Goal: Information Seeking & Learning: Learn about a topic

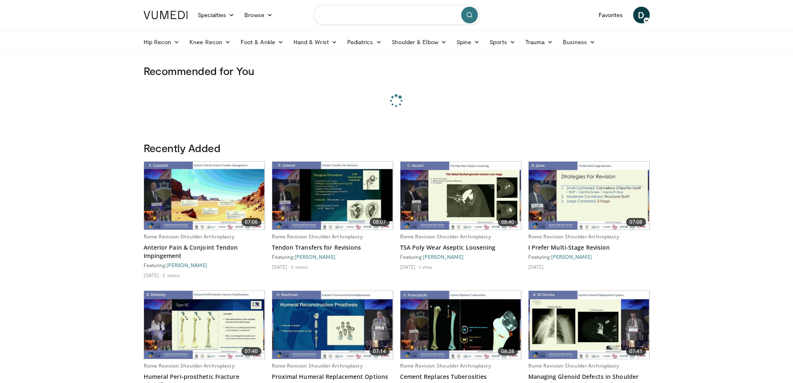
click at [361, 15] on input "Search topics, interventions" at bounding box center [397, 15] width 167 height 20
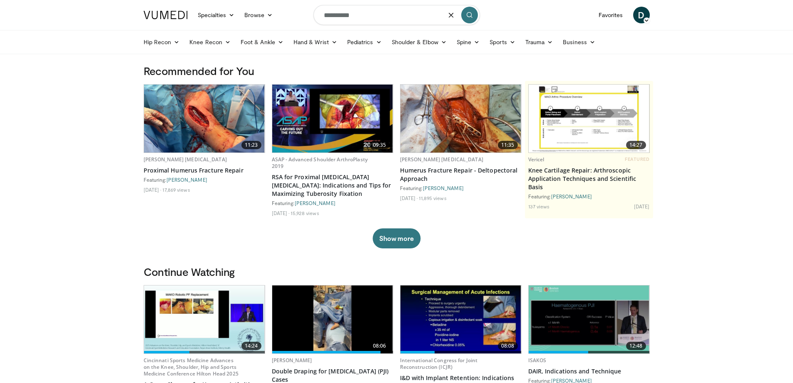
type input "**********"
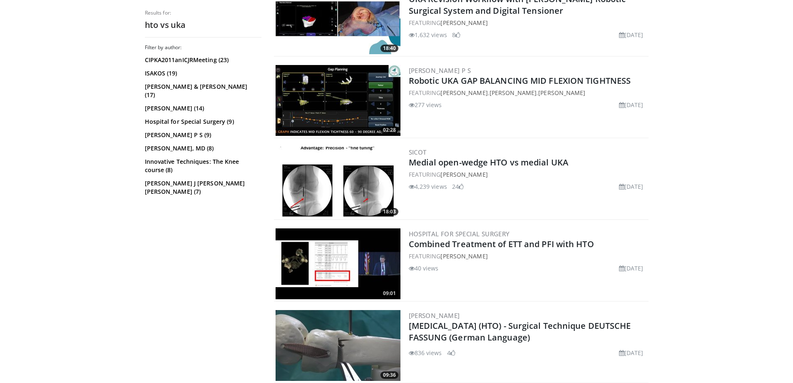
scroll to position [1583, 0]
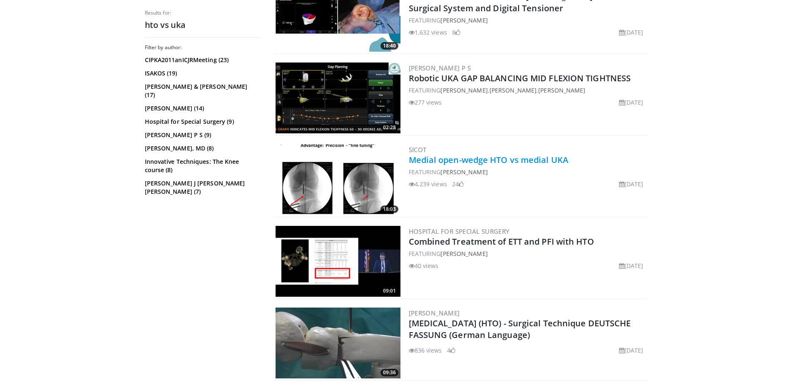
click at [537, 161] on link "Medial open-wedge HTO vs medial UKA" at bounding box center [489, 159] width 160 height 11
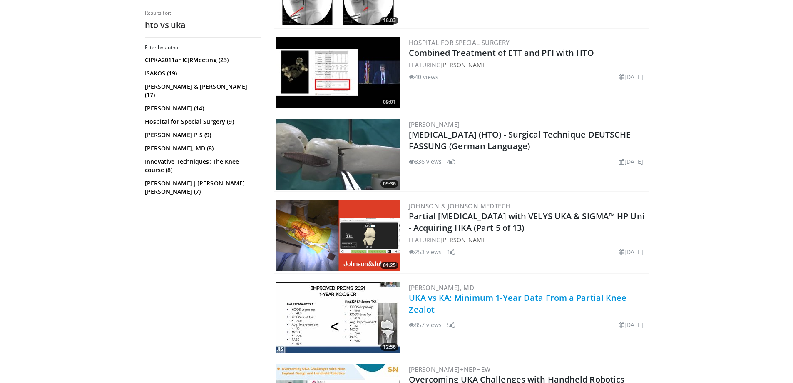
scroll to position [1833, 0]
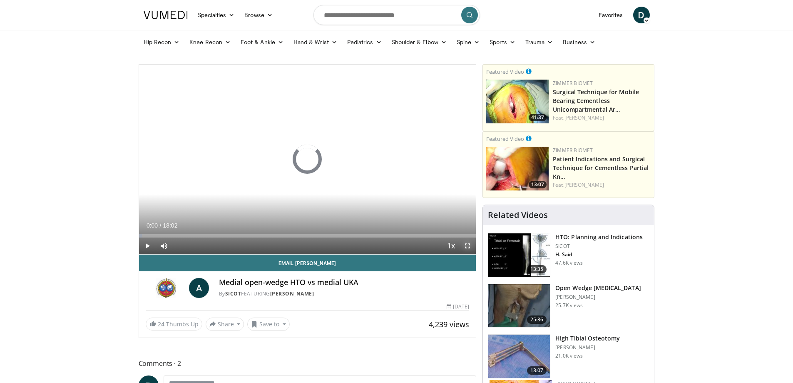
click at [466, 247] on span "Video Player" at bounding box center [467, 245] width 17 height 17
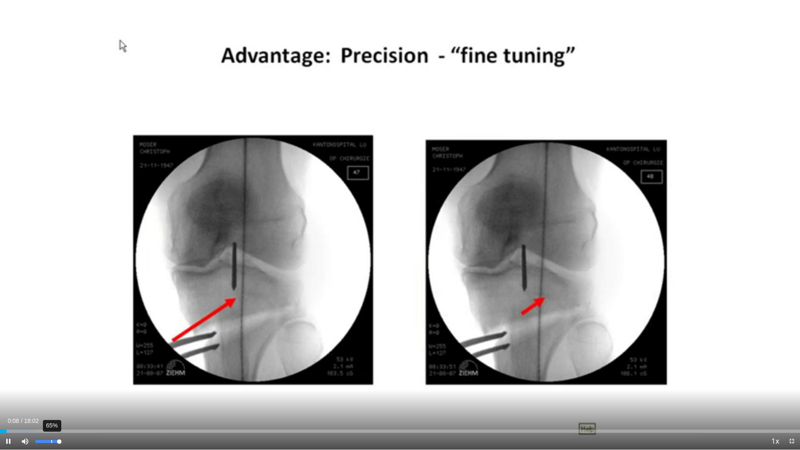
click at [51, 382] on div "65%" at bounding box center [47, 441] width 29 height 17
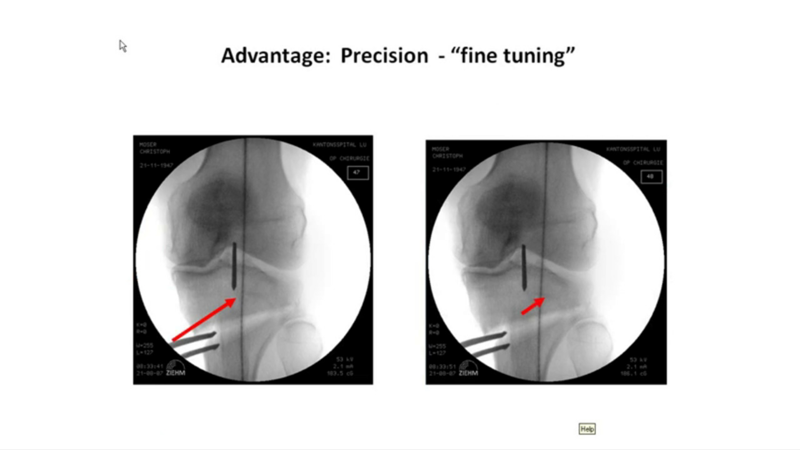
click at [51, 382] on div "10 seconds Tap to unmute" at bounding box center [400, 224] width 800 height 449
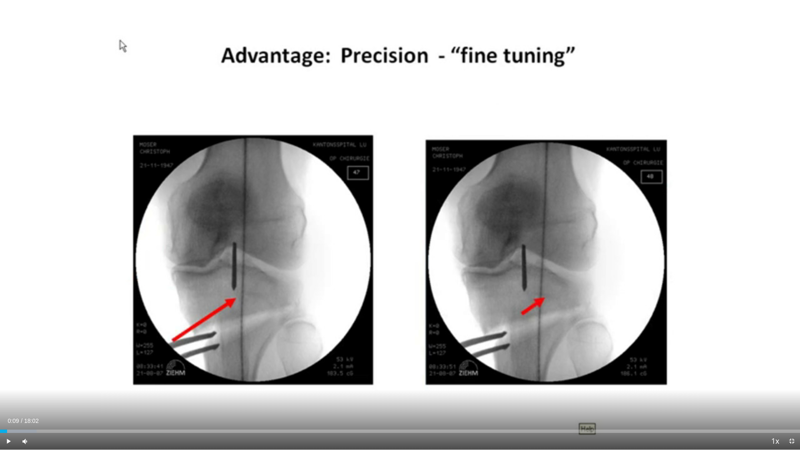
click at [46, 382] on div "Current Time 0:09 / Duration 18:02 Play Skip Backward Skip Forward Mute 65% Loa…" at bounding box center [400, 441] width 800 height 17
click at [30, 382] on span "Video Player" at bounding box center [25, 441] width 17 height 17
click at [34, 382] on div "Unmute 0%" at bounding box center [46, 441] width 58 height 17
click at [46, 382] on div "35%" at bounding box center [47, 441] width 24 height 3
click at [4, 382] on span "Video Player" at bounding box center [8, 441] width 17 height 17
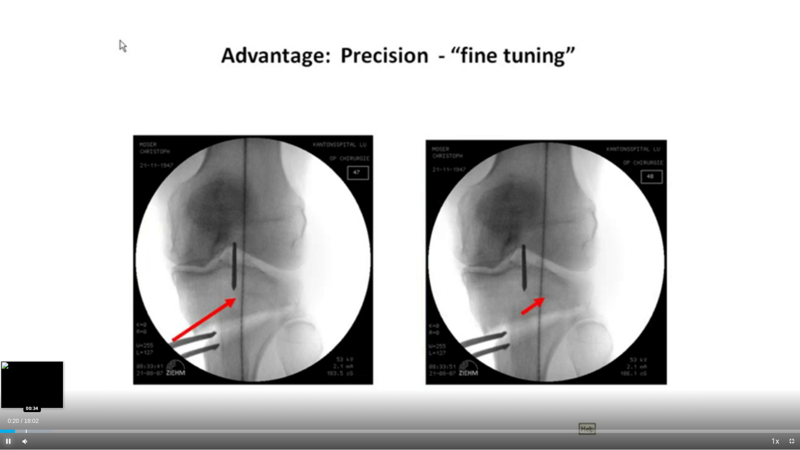
click at [26, 382] on div "Loaded : 6.47% 00:20 00:34" at bounding box center [400, 429] width 800 height 8
click at [36, 382] on div "Progress Bar" at bounding box center [36, 430] width 1 height 3
click at [49, 382] on div "Loaded : 11.06% 00:56 01:00" at bounding box center [400, 429] width 800 height 8
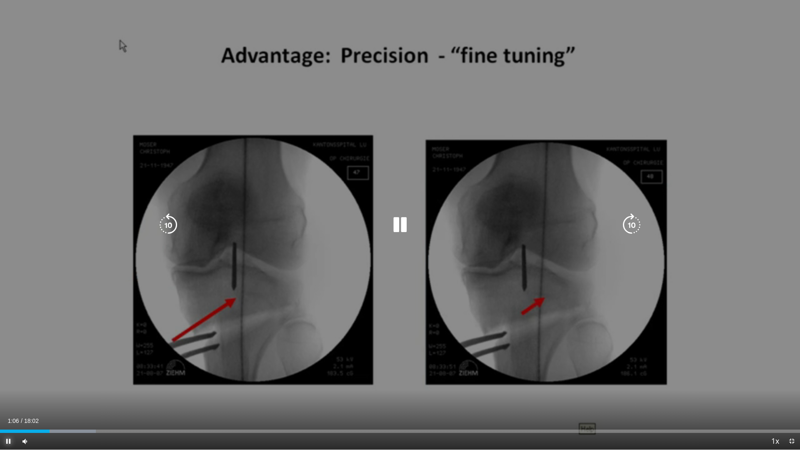
click at [52, 382] on div "Loaded : 11.98% 01:06 01:07" at bounding box center [400, 429] width 800 height 8
click at [0, 0] on div "Progress Bar" at bounding box center [0, 0] width 0 height 0
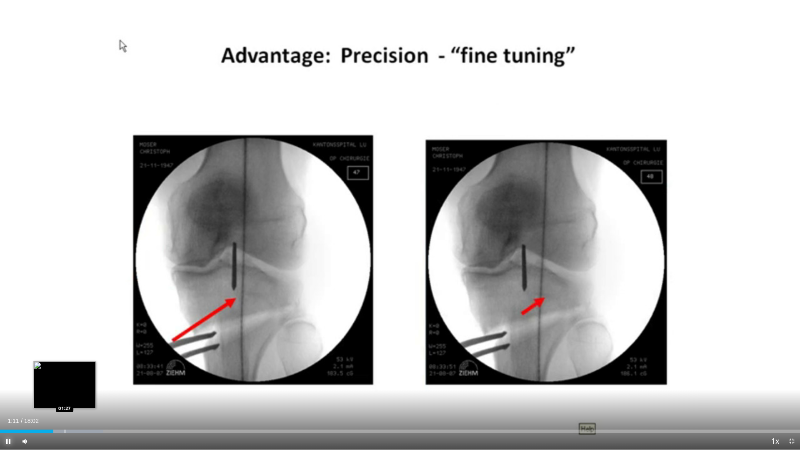
click at [65, 382] on div "Progress Bar" at bounding box center [67, 430] width 72 height 3
click at [77, 382] on div "Loaded : 13.87% 01:31 01:44" at bounding box center [400, 429] width 800 height 8
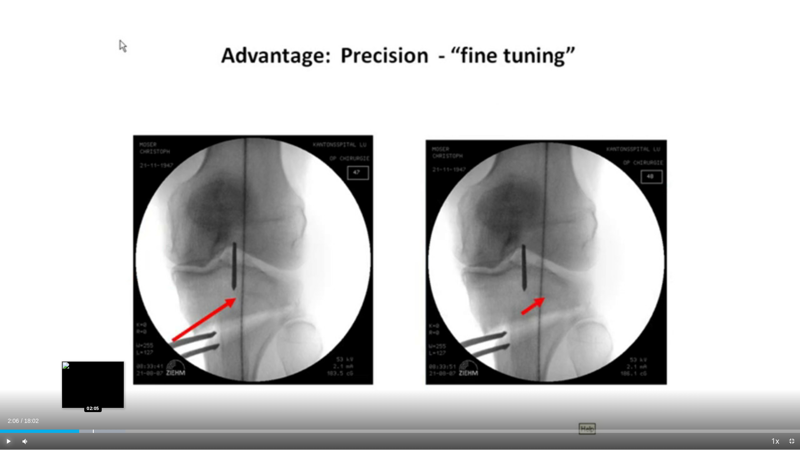
click at [93, 382] on div "Progress Bar" at bounding box center [93, 430] width 1 height 3
click at [103, 382] on div "Loaded : 17.52% 02:09 02:15" at bounding box center [400, 430] width 800 height 3
drag, startPoint x: 112, startPoint y: 432, endPoint x: 118, endPoint y: 432, distance: 5.9
click at [113, 382] on div "Loaded : 18.49% 02:20 02:26" at bounding box center [400, 430] width 800 height 3
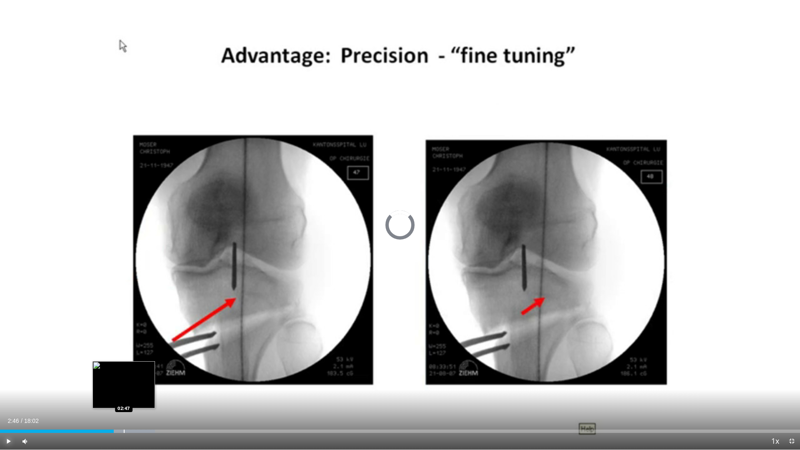
click at [124, 382] on div "Loaded : 19.36% 02:33 02:47" at bounding box center [400, 430] width 800 height 3
click at [135, 382] on div "Progress Bar" at bounding box center [135, 430] width 1 height 3
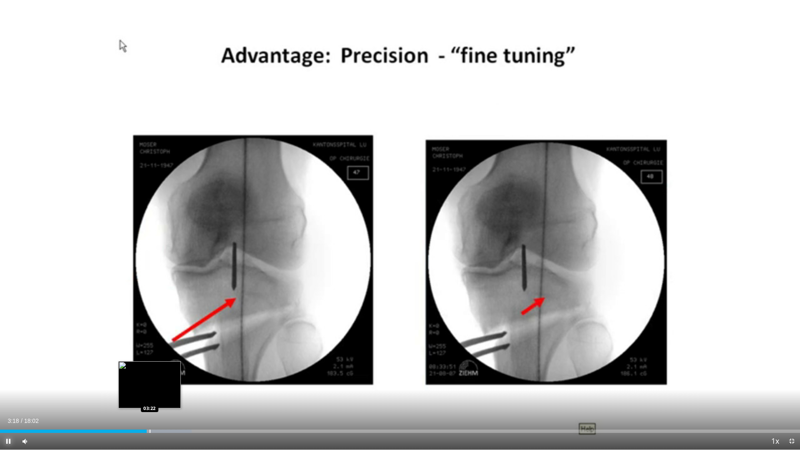
click at [150, 382] on div "Progress Bar" at bounding box center [150, 430] width 1 height 3
click at [154, 382] on div "Progress Bar" at bounding box center [153, 430] width 1 height 3
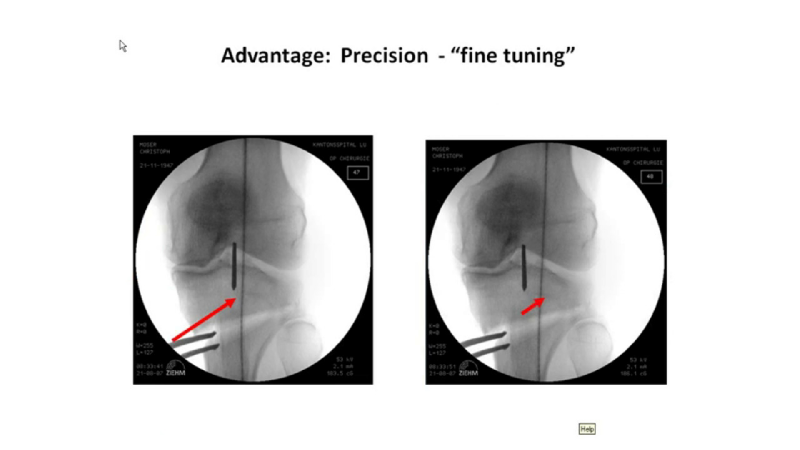
click at [163, 382] on video-js "**********" at bounding box center [400, 225] width 800 height 450
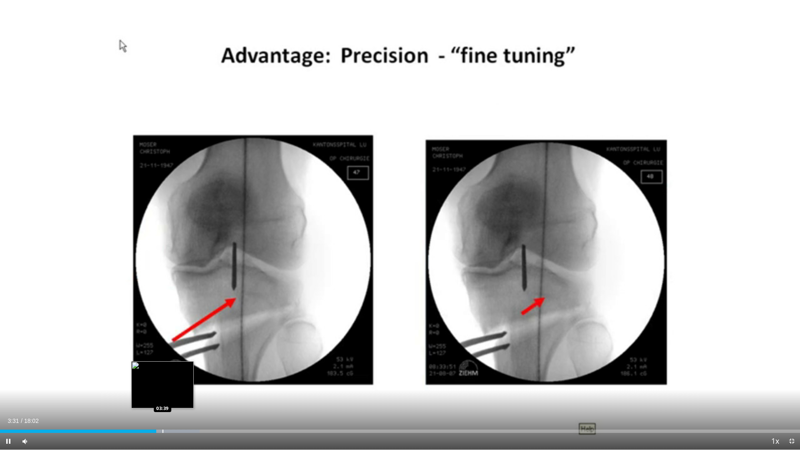
click at [162, 382] on div "Progress Bar" at bounding box center [162, 430] width 1 height 3
click at [177, 382] on div "Loaded : 26.74% 03:44 03:59" at bounding box center [400, 429] width 800 height 8
click at [190, 382] on div "Loaded : 28.58% 04:02 04:16" at bounding box center [400, 430] width 800 height 3
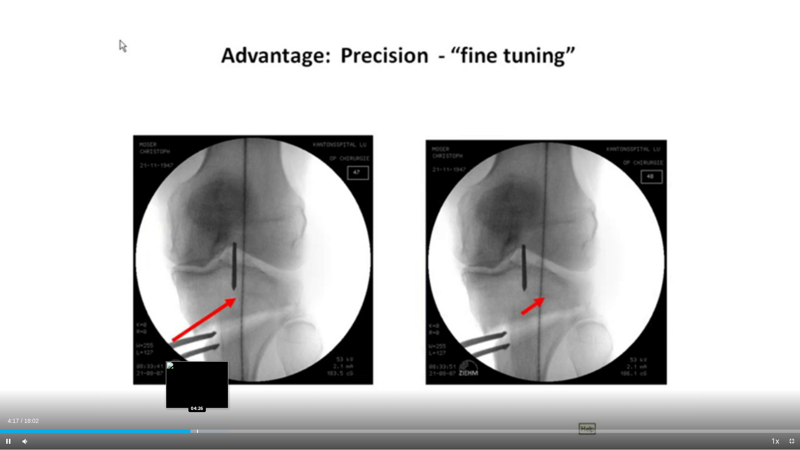
click at [198, 382] on div "Progress Bar" at bounding box center [197, 430] width 1 height 3
click at [210, 382] on div "Progress Bar" at bounding box center [209, 430] width 1 height 3
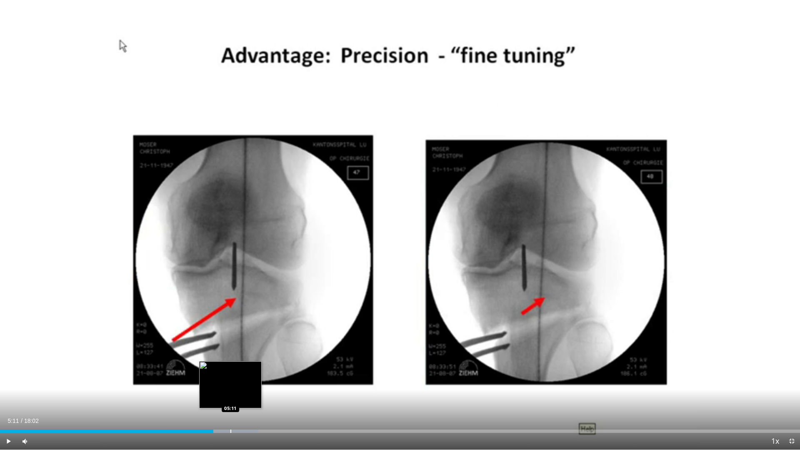
click at [230, 382] on div "Progress Bar" at bounding box center [230, 430] width 1 height 3
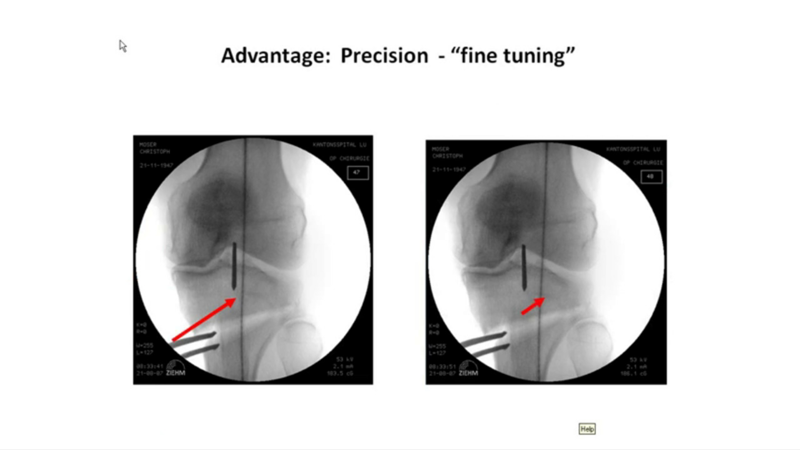
click at [249, 382] on div "10 seconds Tap to unmute" at bounding box center [400, 224] width 800 height 449
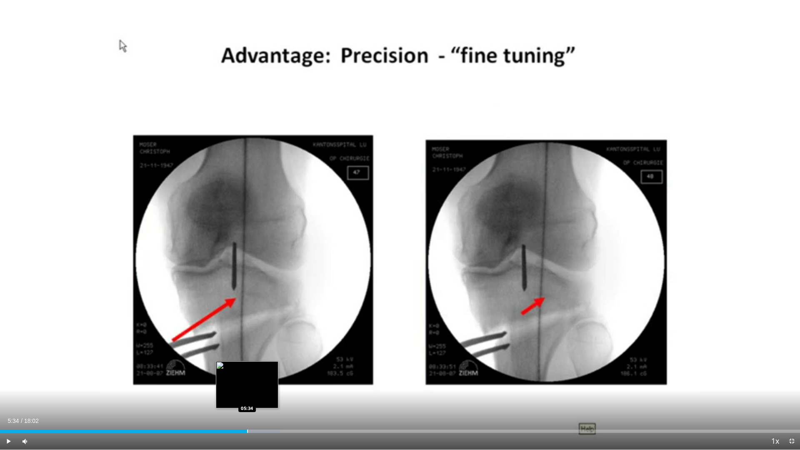
click at [247, 382] on div "Loaded : 35.04% 05:34 05:34" at bounding box center [400, 429] width 800 height 8
drag, startPoint x: 259, startPoint y: 429, endPoint x: 269, endPoint y: 428, distance: 10.4
click at [265, 382] on div "Loaded : 36.06% 05:34 05:50" at bounding box center [400, 429] width 800 height 8
click at [271, 382] on div "Loaded : 38.73% 05:58 06:07" at bounding box center [400, 429] width 800 height 8
click at [271, 382] on div "Loaded : 39.65% 06:07 06:07" at bounding box center [400, 429] width 800 height 8
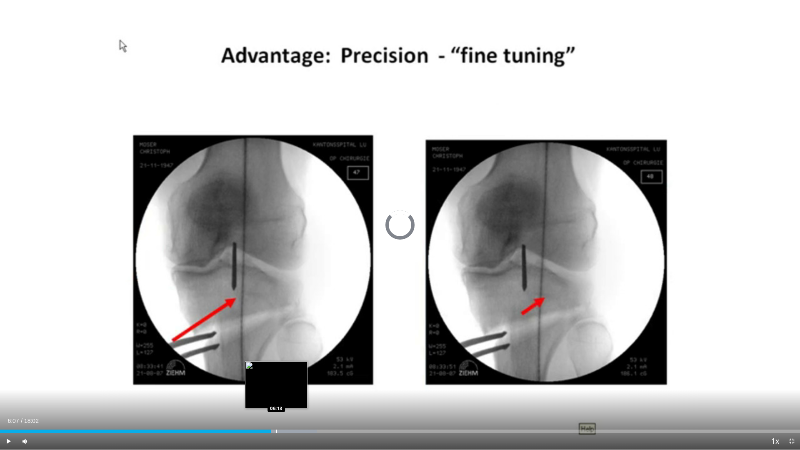
click at [276, 382] on div "Loaded : 39.65% 06:13 06:13" at bounding box center [400, 429] width 800 height 8
drag, startPoint x: 284, startPoint y: 430, endPoint x: 295, endPoint y: 429, distance: 10.8
click at [287, 382] on div "Loaded : 40.57% 06:13 06:24" at bounding box center [400, 430] width 800 height 3
click at [296, 382] on div "Loaded : 41.49% 06:29 06:40" at bounding box center [400, 429] width 800 height 8
click at [298, 382] on div "Loaded : 42.53% 06:43 06:42" at bounding box center [400, 429] width 800 height 8
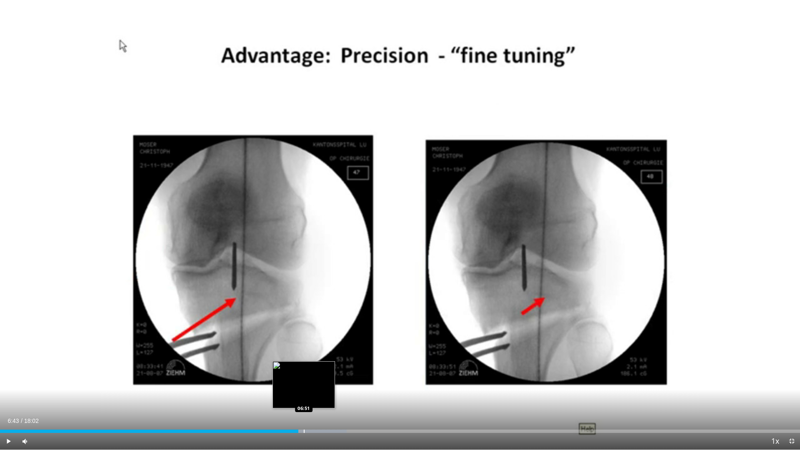
click at [304, 382] on div "Progress Bar" at bounding box center [304, 430] width 1 height 3
click at [310, 382] on div "Progress Bar" at bounding box center [310, 430] width 1 height 3
click at [318, 382] on div "Progress Bar" at bounding box center [317, 430] width 1 height 3
click at [326, 382] on div "Progress Bar" at bounding box center [332, 430] width 61 height 3
click at [329, 382] on div "Loaded : 47.03% 07:21 07:24" at bounding box center [400, 430] width 800 height 3
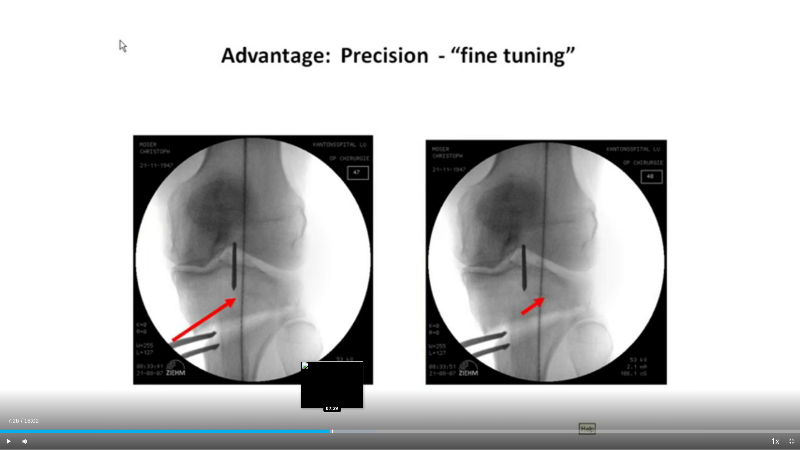
click at [333, 382] on div "Progress Bar" at bounding box center [332, 430] width 1 height 3
click at [337, 382] on div "Progress Bar" at bounding box center [336, 430] width 1 height 3
click at [343, 382] on div "Loaded : 47.95% 07:35 07:43" at bounding box center [400, 430] width 800 height 3
click at [343, 382] on div "07:44" at bounding box center [171, 430] width 343 height 3
click at [348, 382] on div "Progress Bar" at bounding box center [348, 430] width 1 height 3
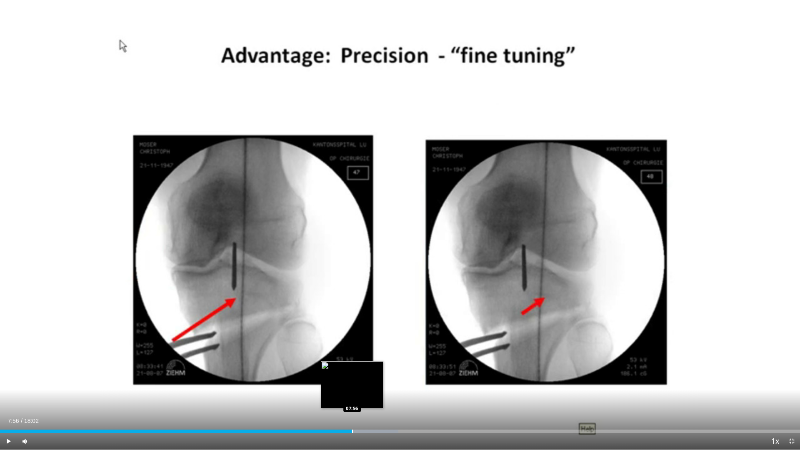
click at [352, 382] on div "Progress Bar" at bounding box center [352, 430] width 1 height 3
click at [365, 382] on div "Progress Bar" at bounding box center [365, 430] width 1 height 3
click at [372, 382] on div "Current Time 8:14 / Duration 18:02 Play Skip Backward Skip Forward Mute 5% Load…" at bounding box center [400, 441] width 800 height 17
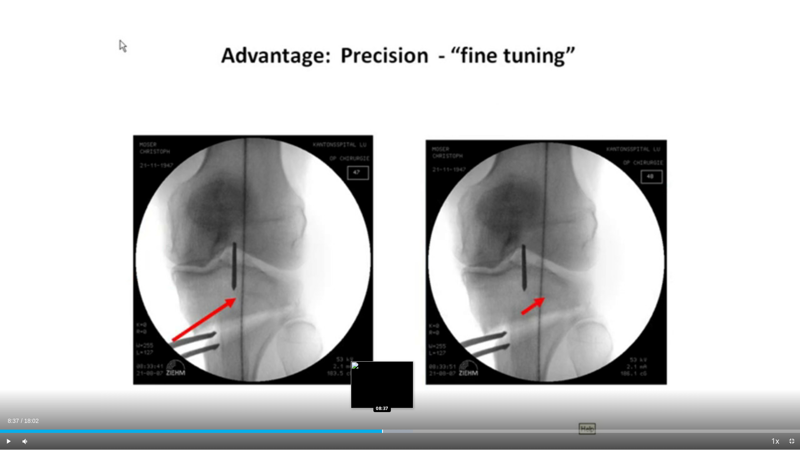
click at [382, 382] on div "Progress Bar" at bounding box center [382, 430] width 1 height 3
drag, startPoint x: 397, startPoint y: 429, endPoint x: 406, endPoint y: 427, distance: 8.9
click at [401, 382] on div "Loaded : 52.56% 08:37 08:57" at bounding box center [400, 429] width 800 height 8
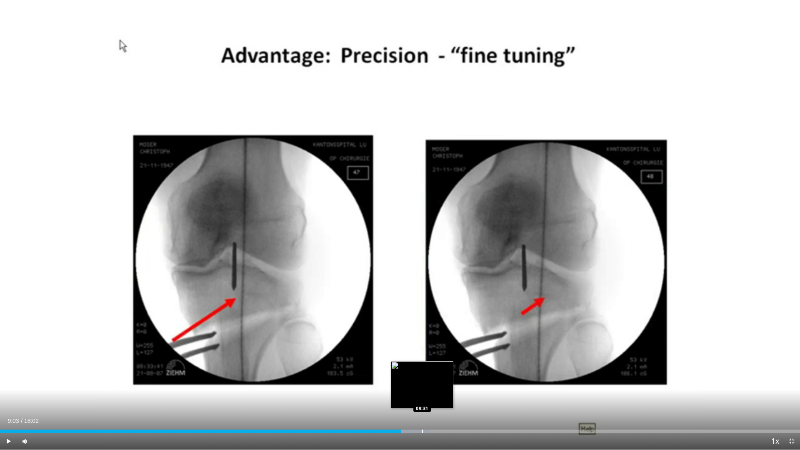
click at [427, 382] on div "Loaded : 53.62% 09:03 09:31" at bounding box center [400, 429] width 800 height 8
click at [440, 382] on div "Loaded : 55.47% 09:37 09:55" at bounding box center [400, 429] width 800 height 8
click at [445, 382] on div "Loaded : 60.86% 10:02 10:02" at bounding box center [400, 429] width 800 height 8
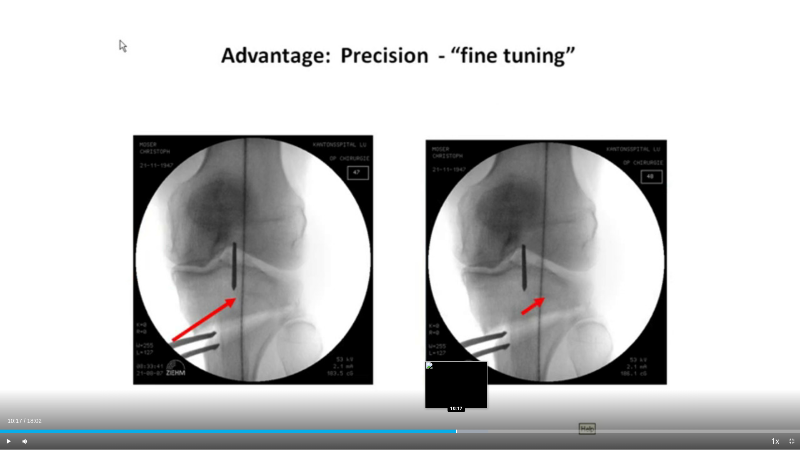
click at [456, 382] on div "Progress Bar" at bounding box center [456, 430] width 1 height 3
click at [469, 382] on div "Progress Bar" at bounding box center [469, 430] width 1 height 3
click at [474, 382] on div "Progress Bar" at bounding box center [474, 430] width 1 height 3
click at [476, 382] on div "Progress Bar" at bounding box center [476, 430] width 1 height 3
drag, startPoint x: 481, startPoint y: 430, endPoint x: 493, endPoint y: 430, distance: 12.1
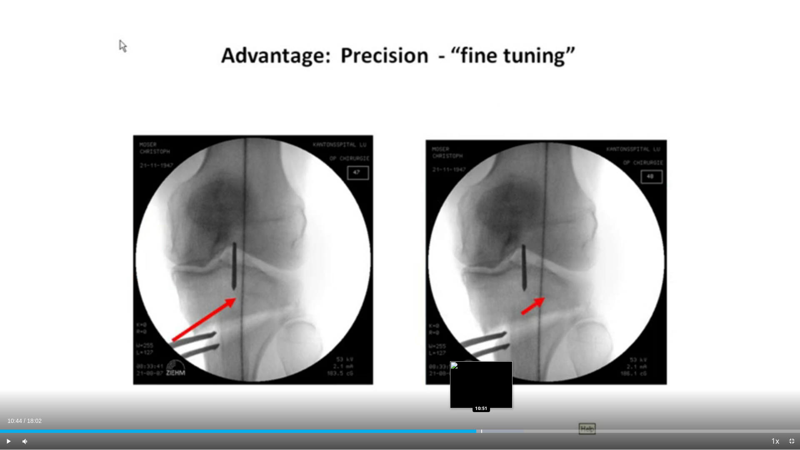
click at [481, 382] on div "Progress Bar" at bounding box center [481, 430] width 1 height 3
click at [494, 382] on div "Progress Bar" at bounding box center [494, 430] width 1 height 3
click at [506, 382] on div "Progress Bar" at bounding box center [506, 430] width 1 height 3
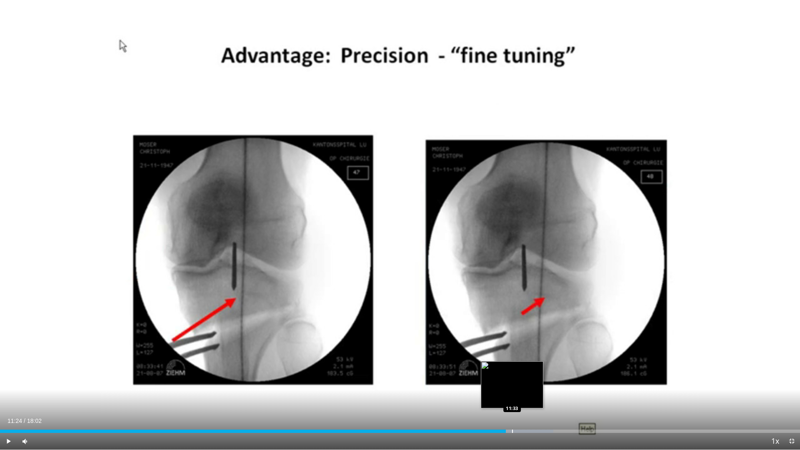
click at [512, 382] on div "Progress Bar" at bounding box center [512, 430] width 1 height 3
click at [504, 382] on div "Loaded : 70.08% 11:33 11:21" at bounding box center [400, 429] width 800 height 8
click at [515, 382] on div "Loaded : 70.08% 11:36 11:36" at bounding box center [400, 429] width 800 height 8
click at [521, 382] on div "Loaded : 70.08% 11:45 11:45" at bounding box center [400, 429] width 800 height 8
click at [529, 382] on div "Loaded : 70.08% 11:45 11:55" at bounding box center [400, 429] width 800 height 8
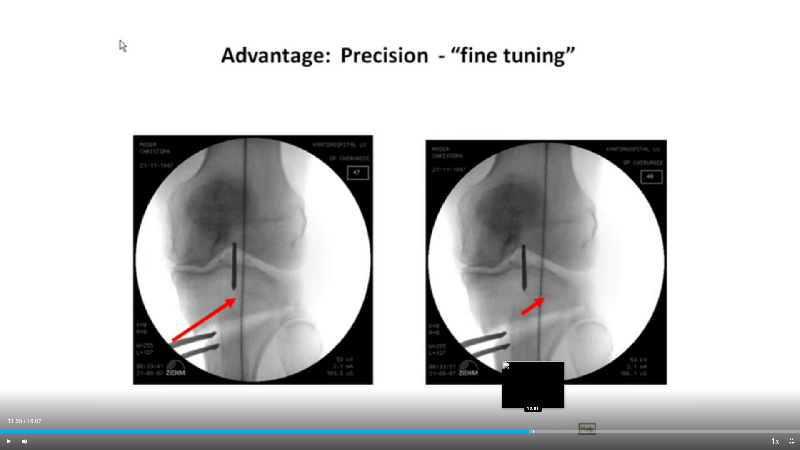
click at [534, 382] on div "Loaded : 71.19% 11:55 12:01" at bounding box center [400, 429] width 800 height 8
click at [540, 382] on div "Loaded : 72.85% 12:10 12:10" at bounding box center [400, 429] width 800 height 8
click at [548, 382] on div "Loaded : 73.77% 12:10 12:20" at bounding box center [400, 429] width 800 height 8
click at [556, 382] on div "Loaded : 74.69% 12:21 12:32" at bounding box center [400, 429] width 800 height 8
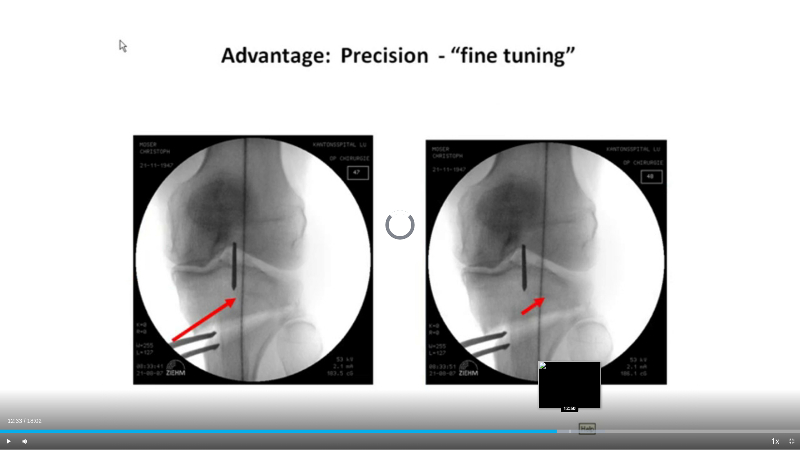
click at [570, 382] on div "Progress Bar" at bounding box center [569, 430] width 1 height 3
click at [576, 382] on div "Progress Bar" at bounding box center [576, 430] width 1 height 3
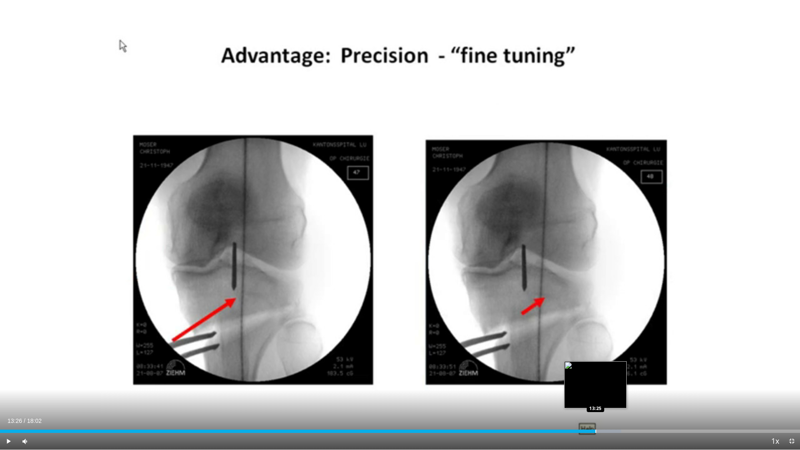
click at [596, 382] on div "Loaded : 77.66% 13:26 13:25" at bounding box center [400, 429] width 800 height 8
drag, startPoint x: 611, startPoint y: 427, endPoint x: 617, endPoint y: 427, distance: 5.8
click at [615, 382] on div "Loaded : 77.66% 13:26 13:43" at bounding box center [400, 429] width 800 height 8
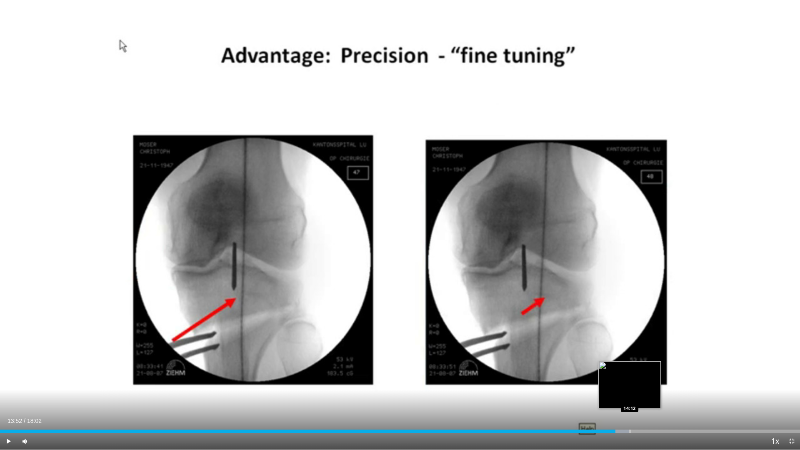
drag, startPoint x: 630, startPoint y: 427, endPoint x: 635, endPoint y: 427, distance: 5.4
click at [632, 382] on div "Loaded : 78.58% 13:52 14:12" at bounding box center [400, 429] width 800 height 8
drag, startPoint x: 644, startPoint y: 426, endPoint x: 659, endPoint y: 424, distance: 15.5
click at [647, 382] on div "Loaded : 79.51% 14:15 14:31" at bounding box center [400, 429] width 800 height 8
click at [675, 382] on div "Current Time 14:35 / Duration 18:02" at bounding box center [400, 420] width 800 height 7
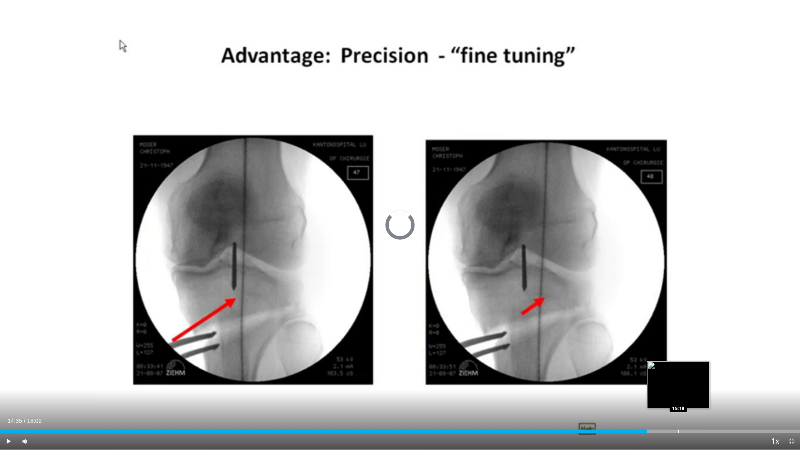
click at [678, 382] on div "Loaded : 0.00% 14:35 15:18" at bounding box center [400, 429] width 800 height 8
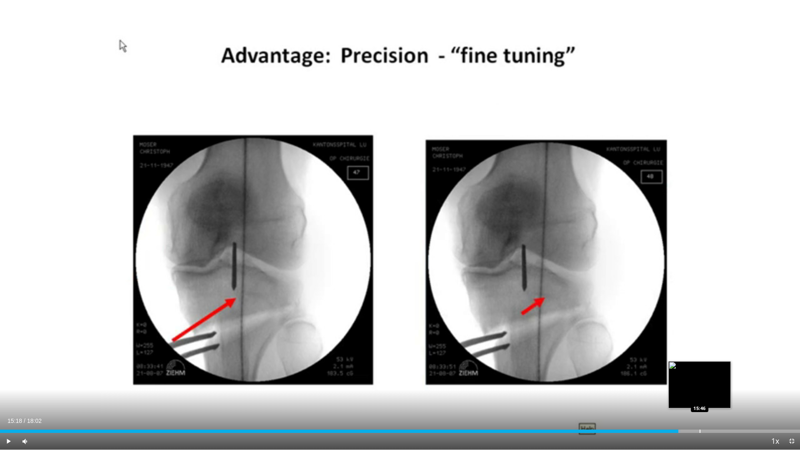
click at [700, 382] on div "Progress Bar" at bounding box center [699, 430] width 1 height 3
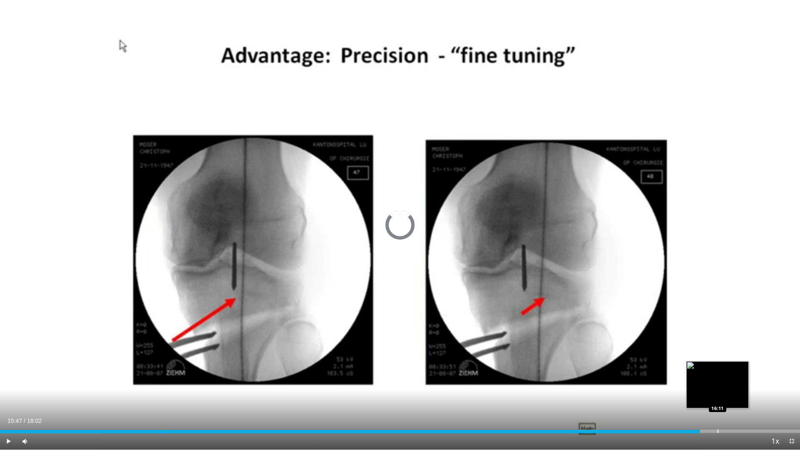
click at [717, 382] on div "Progress Bar" at bounding box center [717, 430] width 1 height 3
click at [727, 382] on div "Progress Bar" at bounding box center [727, 430] width 1 height 3
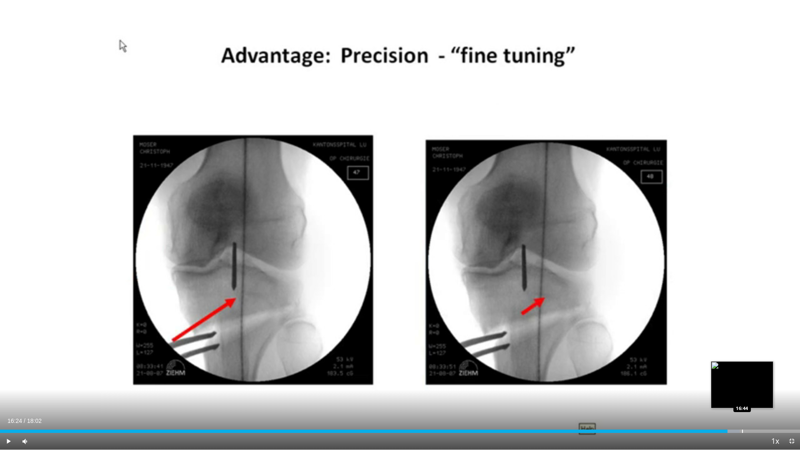
click at [742, 382] on div "Loaded : 92.45% 16:24 16:44" at bounding box center [400, 429] width 800 height 8
click at [744, 382] on div "Loaded : 98.00% 16:47 16:47" at bounding box center [400, 429] width 800 height 8
drag, startPoint x: 753, startPoint y: 430, endPoint x: 757, endPoint y: 429, distance: 4.2
click at [753, 382] on div "Progress Bar" at bounding box center [753, 430] width 1 height 3
click at [766, 382] on div "Loaded : 99.85% 17:17 17:16" at bounding box center [400, 429] width 800 height 8
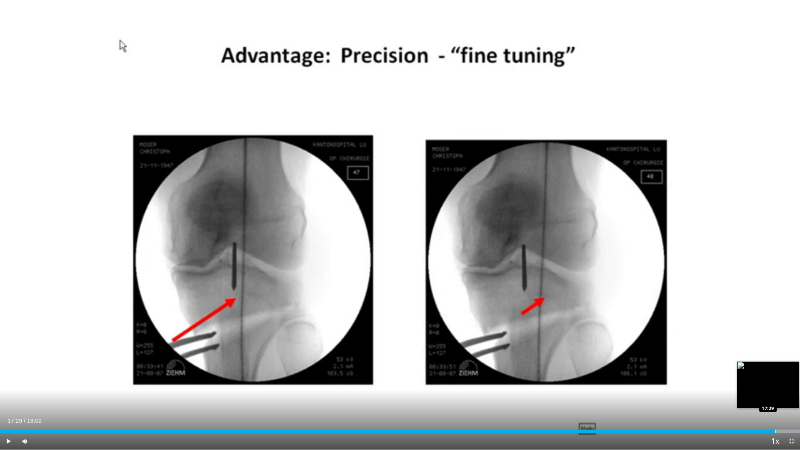
click at [776, 382] on div "Progress Bar" at bounding box center [775, 430] width 1 height 3
drag, startPoint x: 782, startPoint y: 431, endPoint x: 786, endPoint y: 432, distance: 4.2
click at [784, 382] on div "Loaded : 100.00% 17:39 17:37" at bounding box center [400, 430] width 800 height 3
click at [791, 382] on div "Progress Bar" at bounding box center [791, 430] width 1 height 3
click at [797, 382] on span "Video Player" at bounding box center [791, 441] width 17 height 17
